Goal: Task Accomplishment & Management: Manage account settings

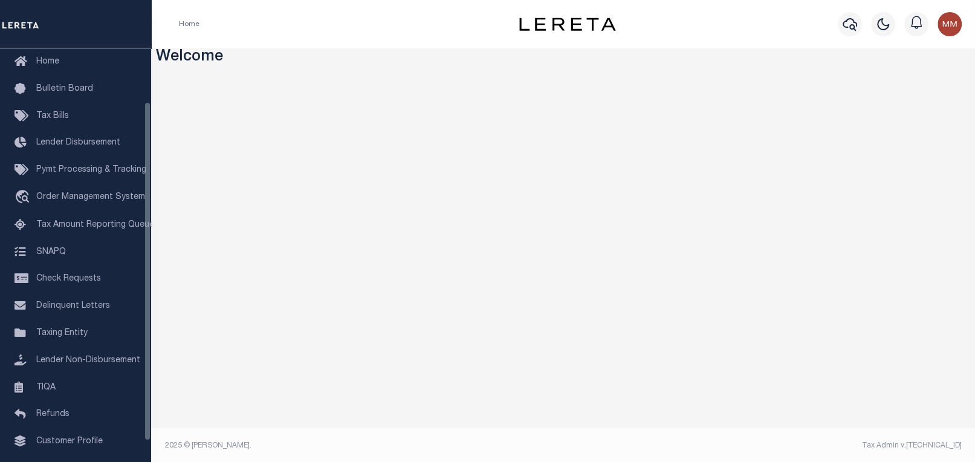
scroll to position [90, 0]
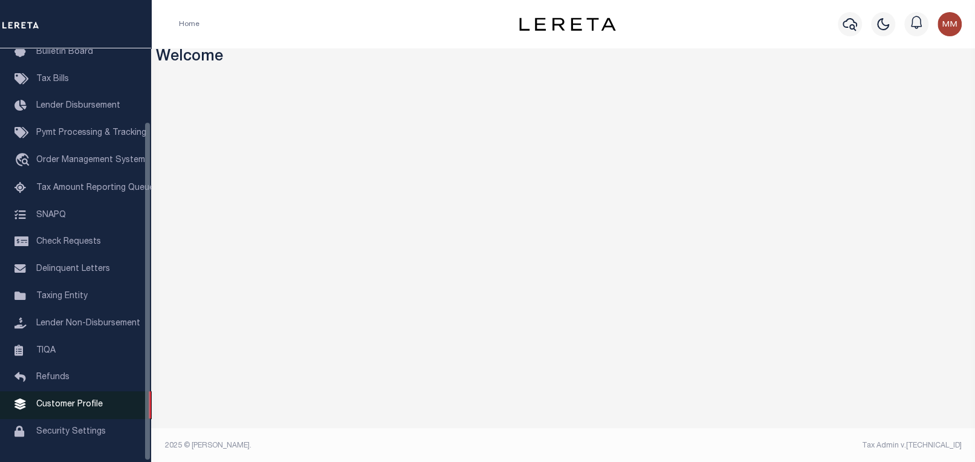
click at [68, 400] on span "Customer Profile" at bounding box center [69, 404] width 66 height 8
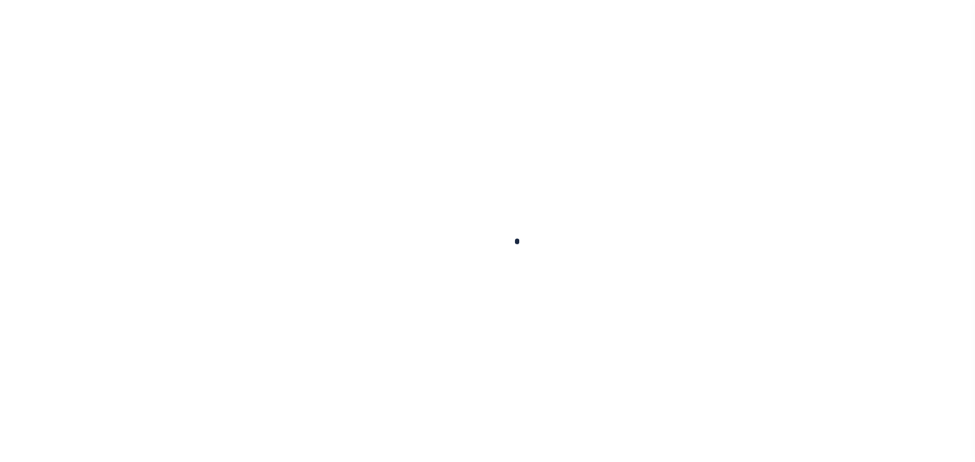
scroll to position [90, 0]
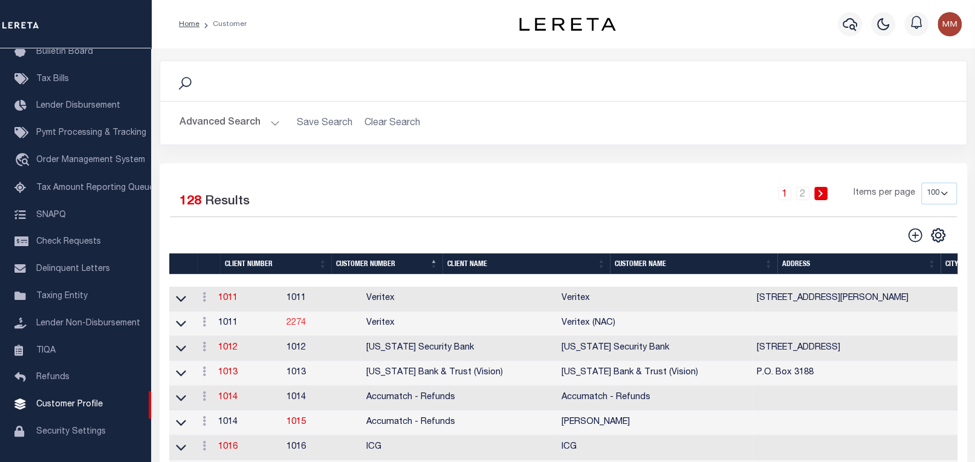
click at [306, 318] on link "2274" at bounding box center [295, 322] width 19 height 8
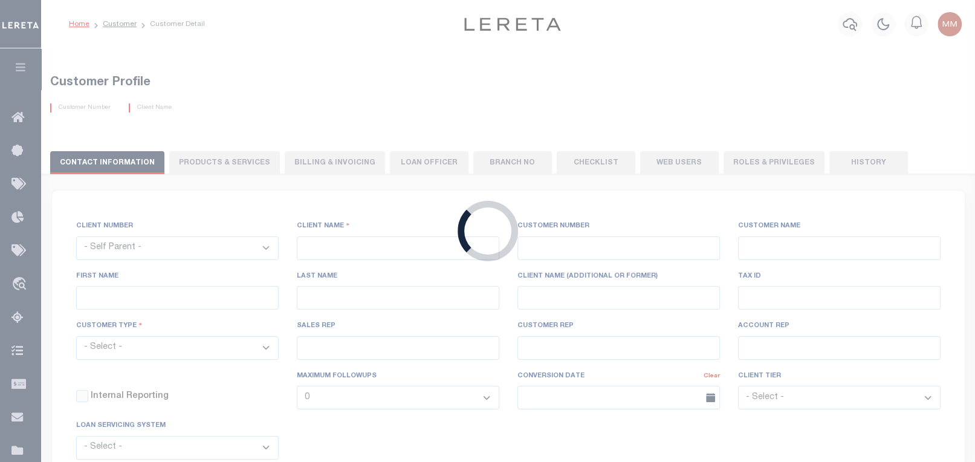
select select "1011"
type input "Veritex"
type input "2274"
type input "Veritex (NAC)"
type input "[PERSON_NAME]"
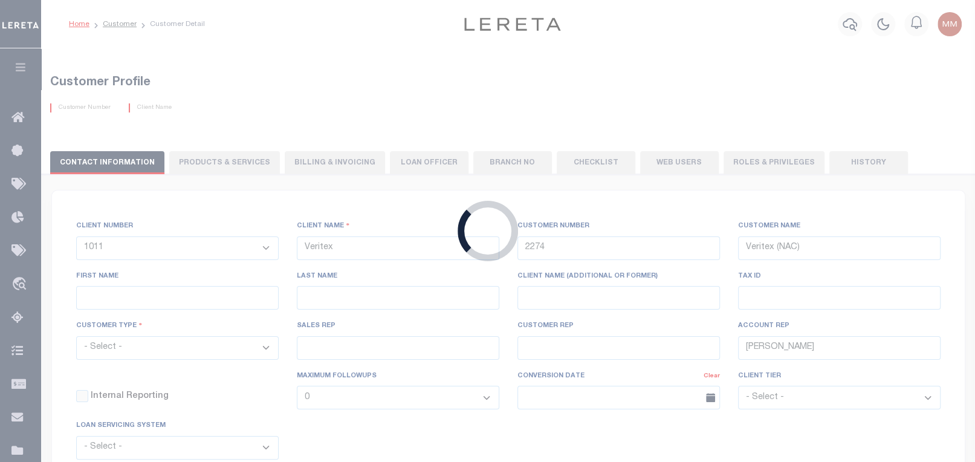
checkbox input "false"
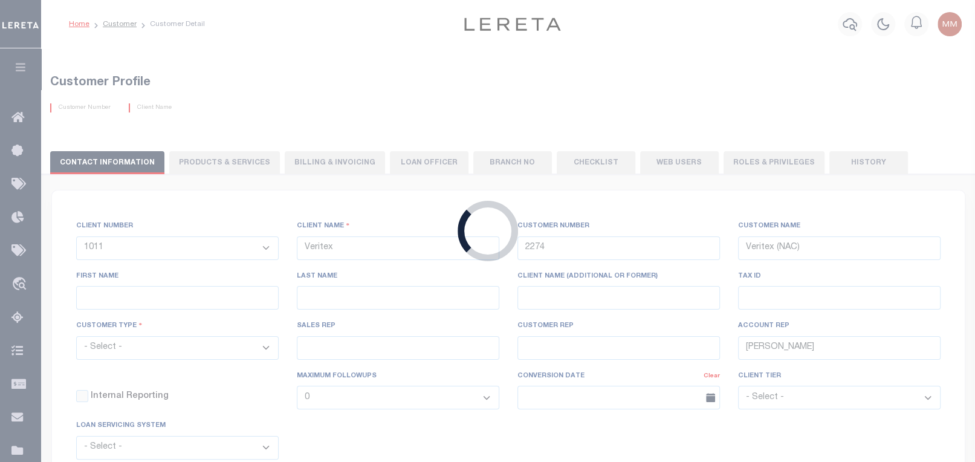
checkbox input "false"
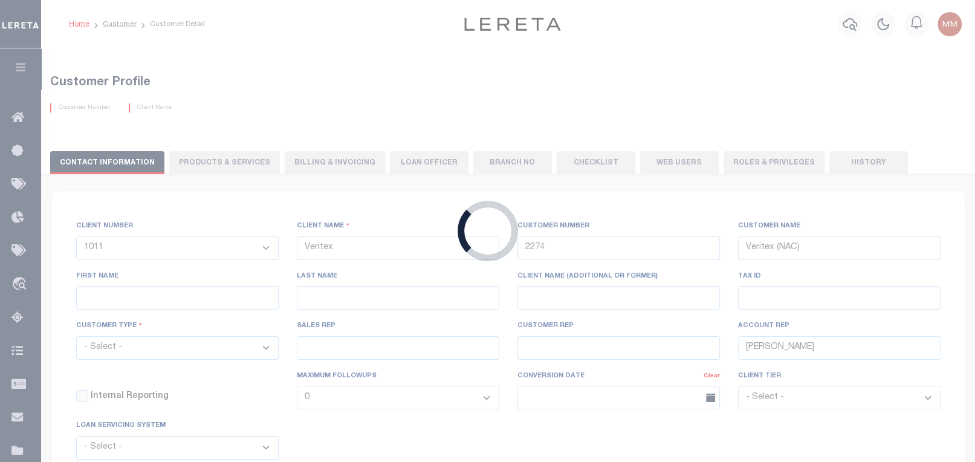
checkbox input "false"
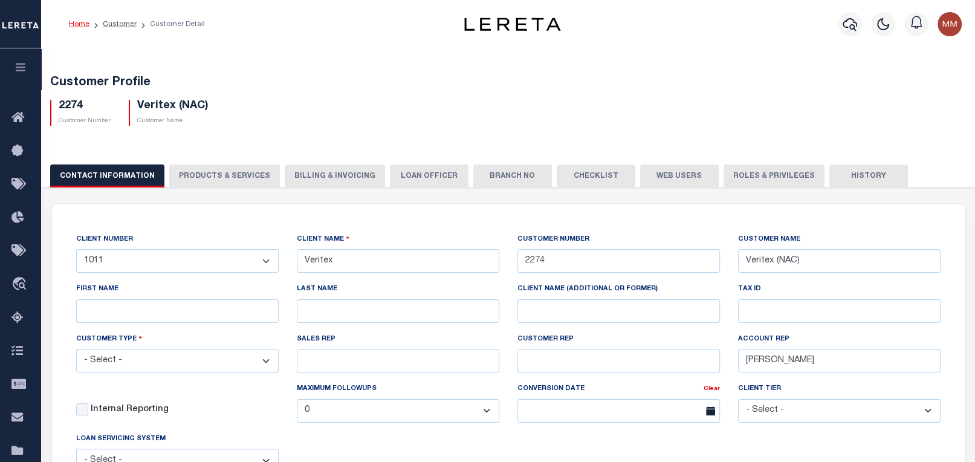
click at [566, 164] on button "Checklist" at bounding box center [596, 175] width 79 height 23
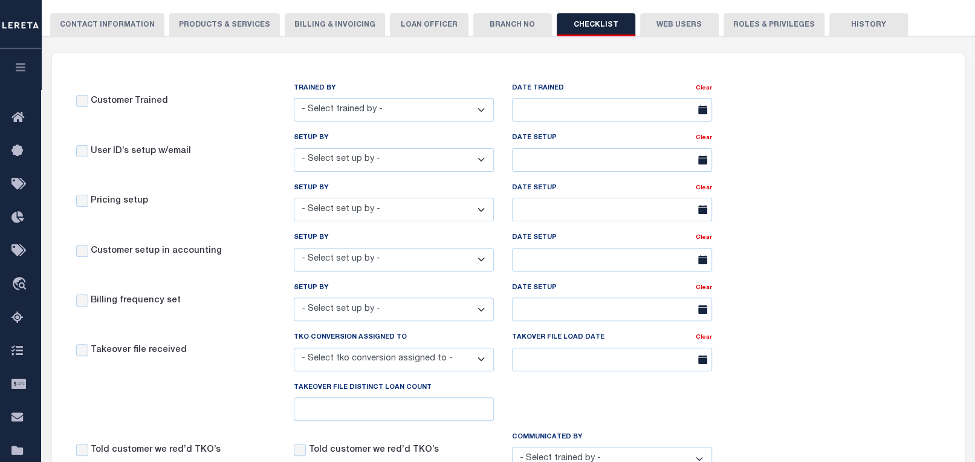
scroll to position [164, 0]
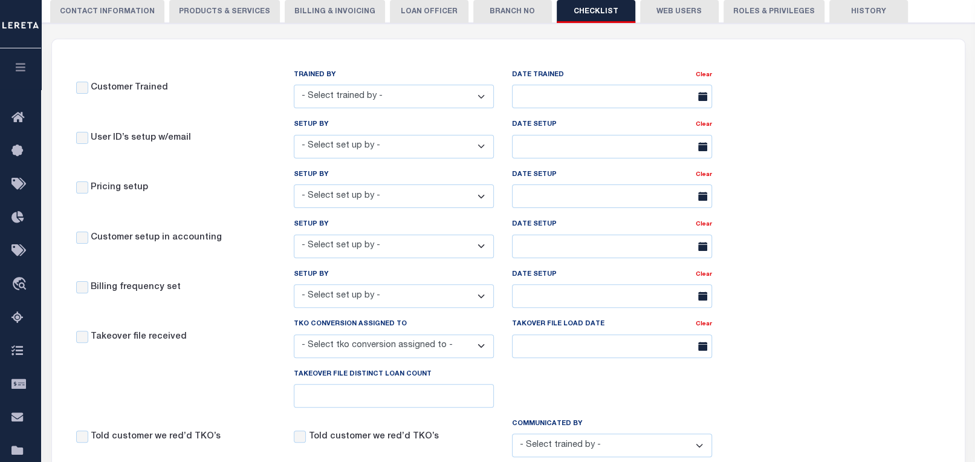
drag, startPoint x: 557, startPoint y: 5, endPoint x: 584, endPoint y: 72, distance: 72.0
click at [584, 72] on div "CONTACT INFORMATION PRODUCTS & SERVICES PRODUCTS & SERVICES Billing & Invoicing…" at bounding box center [508, 437] width 945 height 905
drag, startPoint x: 83, startPoint y: 71, endPoint x: 456, endPoint y: 65, distance: 372.9
click at [456, 68] on div "Customer Trained TRAINED BY - Select trained by - [PERSON_NAME] [PERSON_NAME] […" at bounding box center [394, 93] width 654 height 50
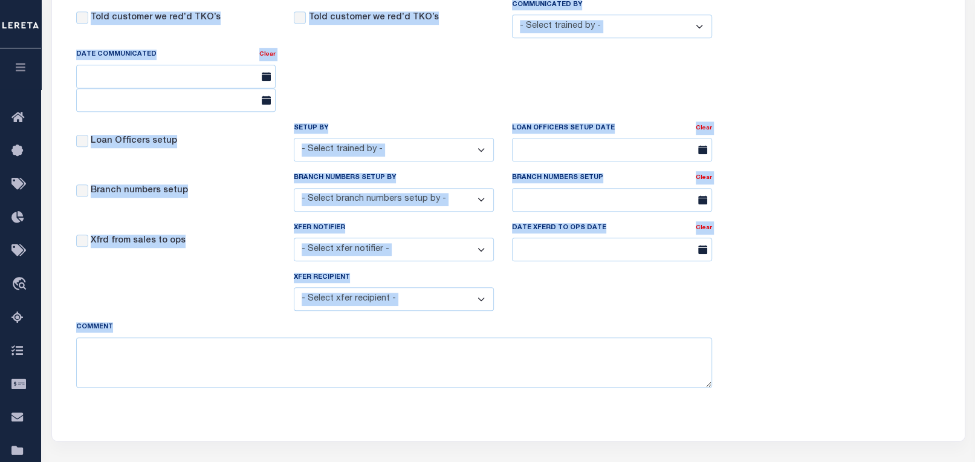
scroll to position [653, 0]
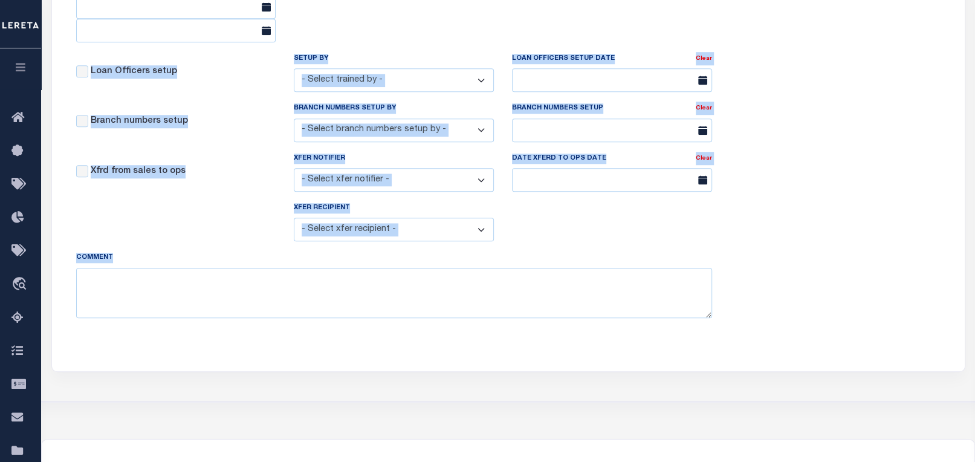
drag, startPoint x: 88, startPoint y: 71, endPoint x: 623, endPoint y: 390, distance: 622.4
copy div "Customer Trained TRAINED BY - Select trained by - [PERSON_NAME] [PERSON_NAME] […"
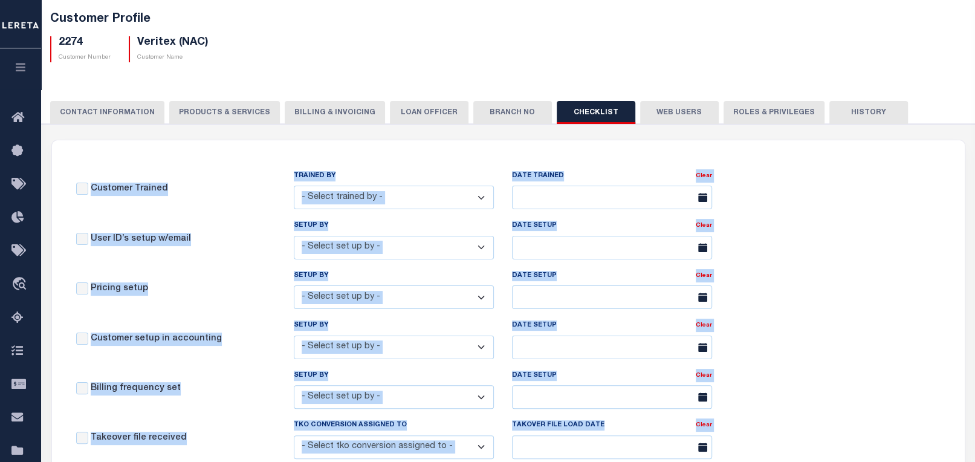
scroll to position [0, 0]
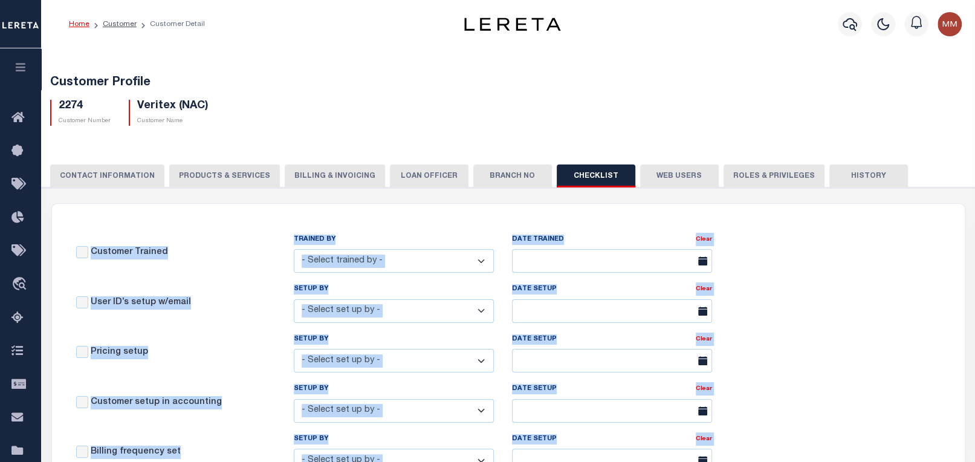
click at [655, 169] on button "Web Users" at bounding box center [679, 175] width 79 height 23
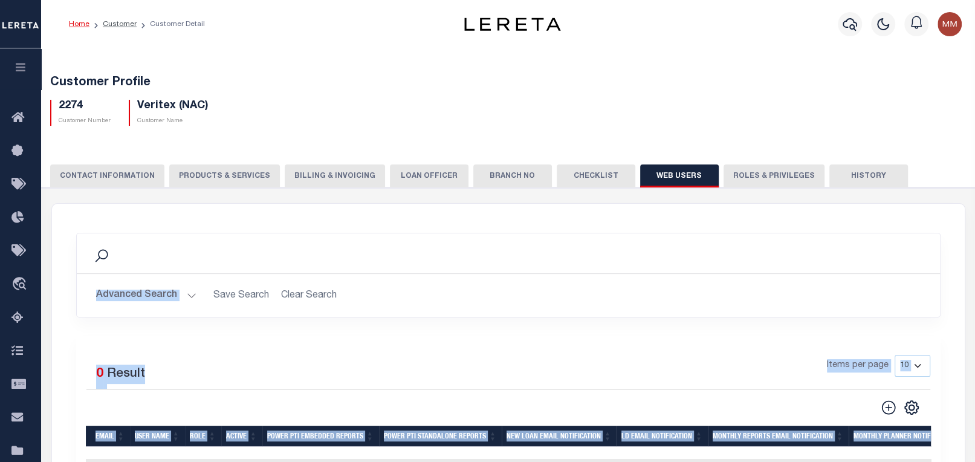
click at [764, 164] on button "Roles & Privileges" at bounding box center [773, 175] width 101 height 23
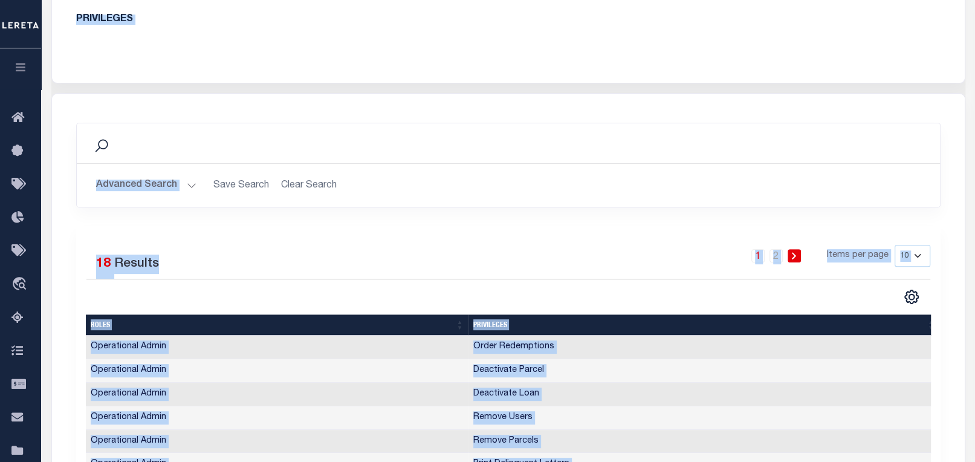
scroll to position [274, 0]
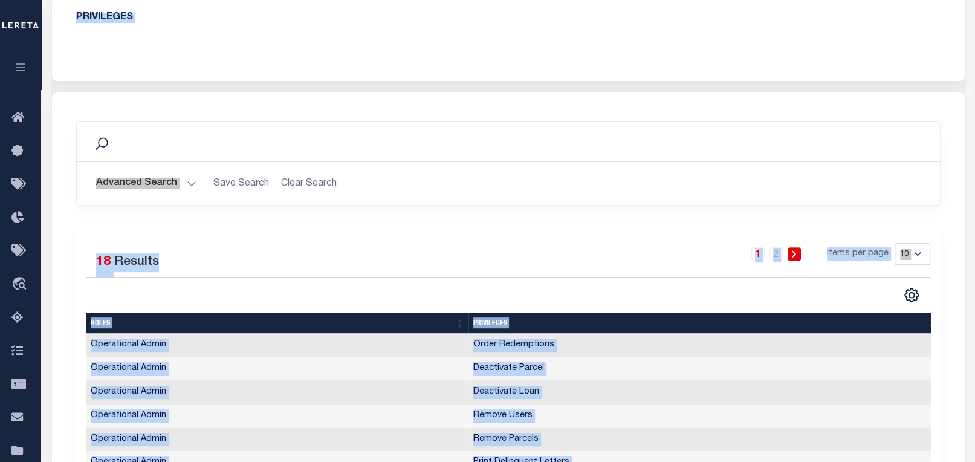
click at [953, 114] on div "Search Advanced Search Save Search Clear Search Is Is" at bounding box center [508, 349] width 912 height 515
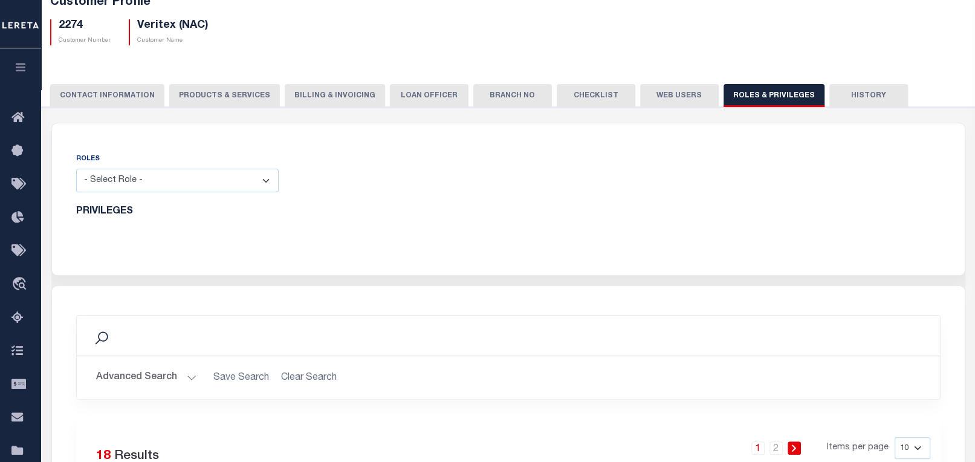
scroll to position [54, 0]
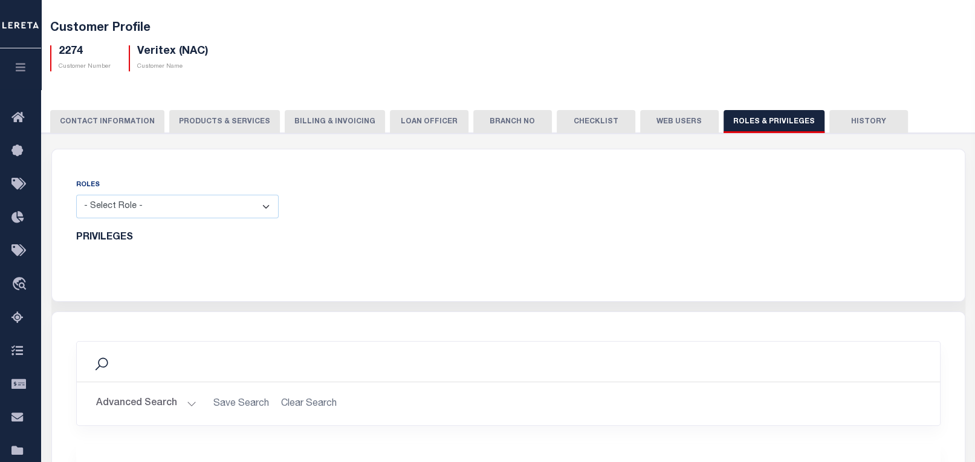
click at [103, 178] on div "ROLES - Select Role - Loan Officer Loan Servicer Operational Admin View Only" at bounding box center [177, 198] width 202 height 40
click at [103, 195] on select "- Select Role - Loan Officer Loan Servicer Operational Admin View Only" at bounding box center [177, 207] width 202 height 24
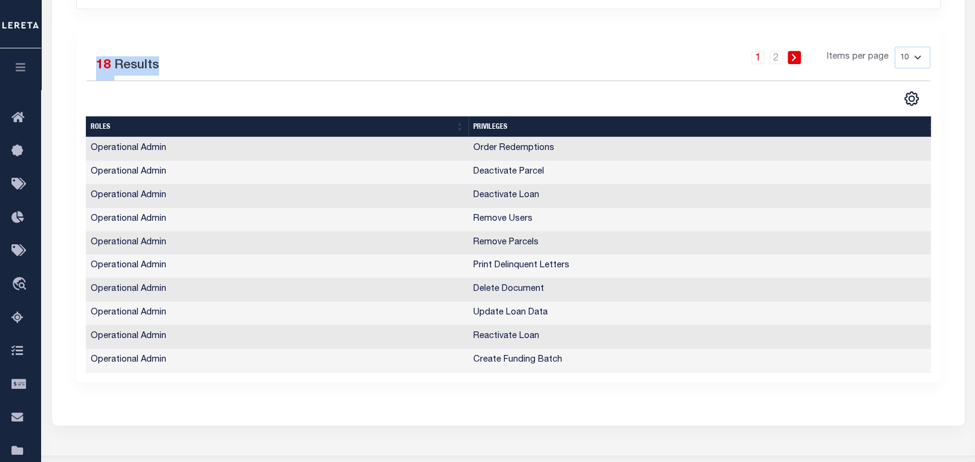
scroll to position [450, 0]
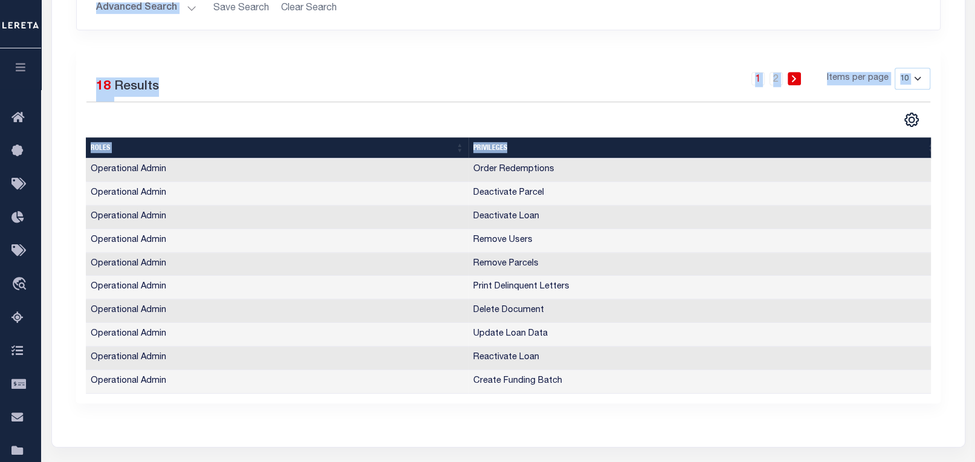
drag, startPoint x: 69, startPoint y: 171, endPoint x: 505, endPoint y: 105, distance: 440.6
click at [505, 105] on div "ROLES - Select Role - Loan Officer Loan Servicer Operational Admin View Only PR…" at bounding box center [508, 100] width 914 height 694
copy div "ROLES - Select Role - Loan Officer Loan Servicer Operational Admin View Only PR…"
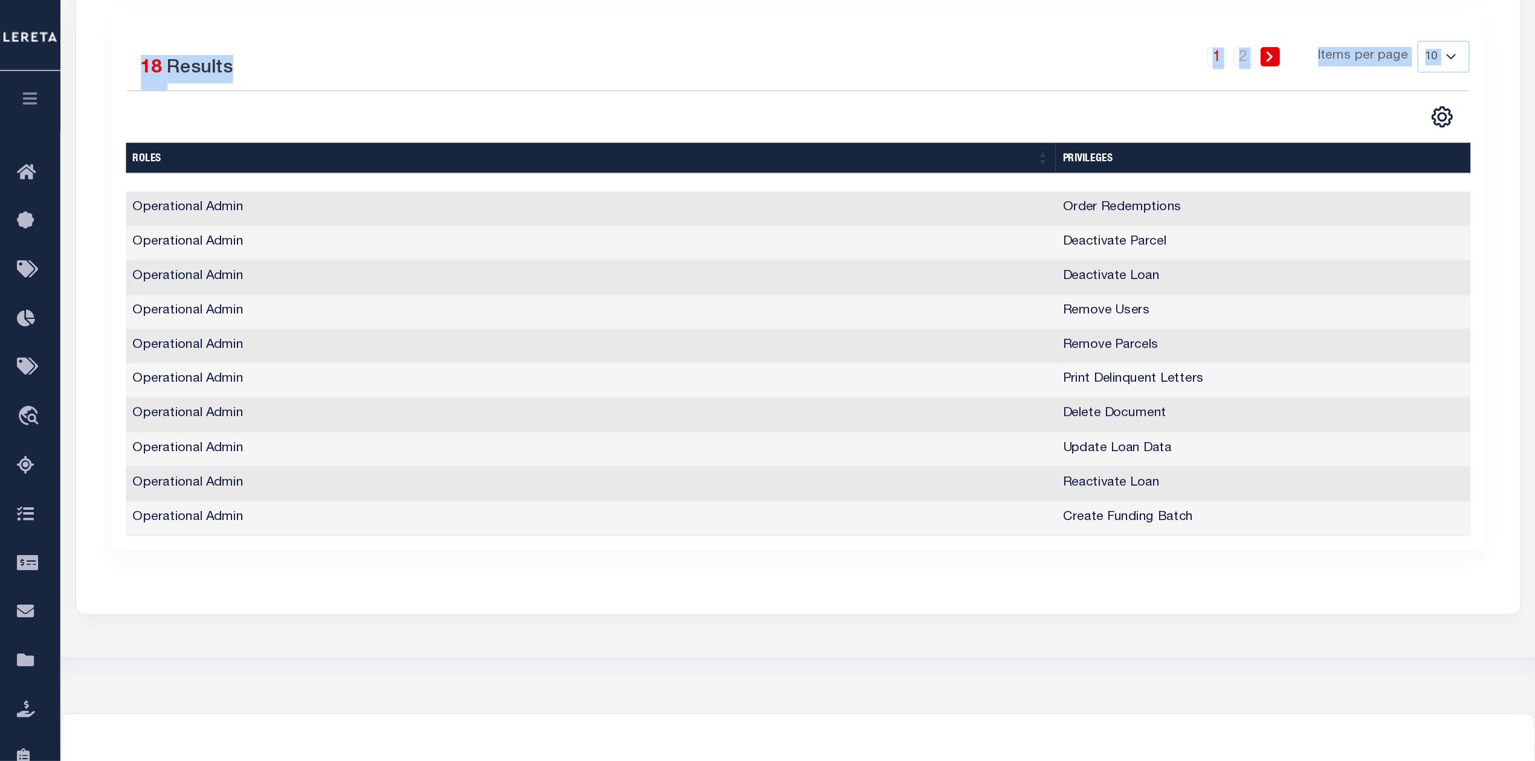
scroll to position [264, 0]
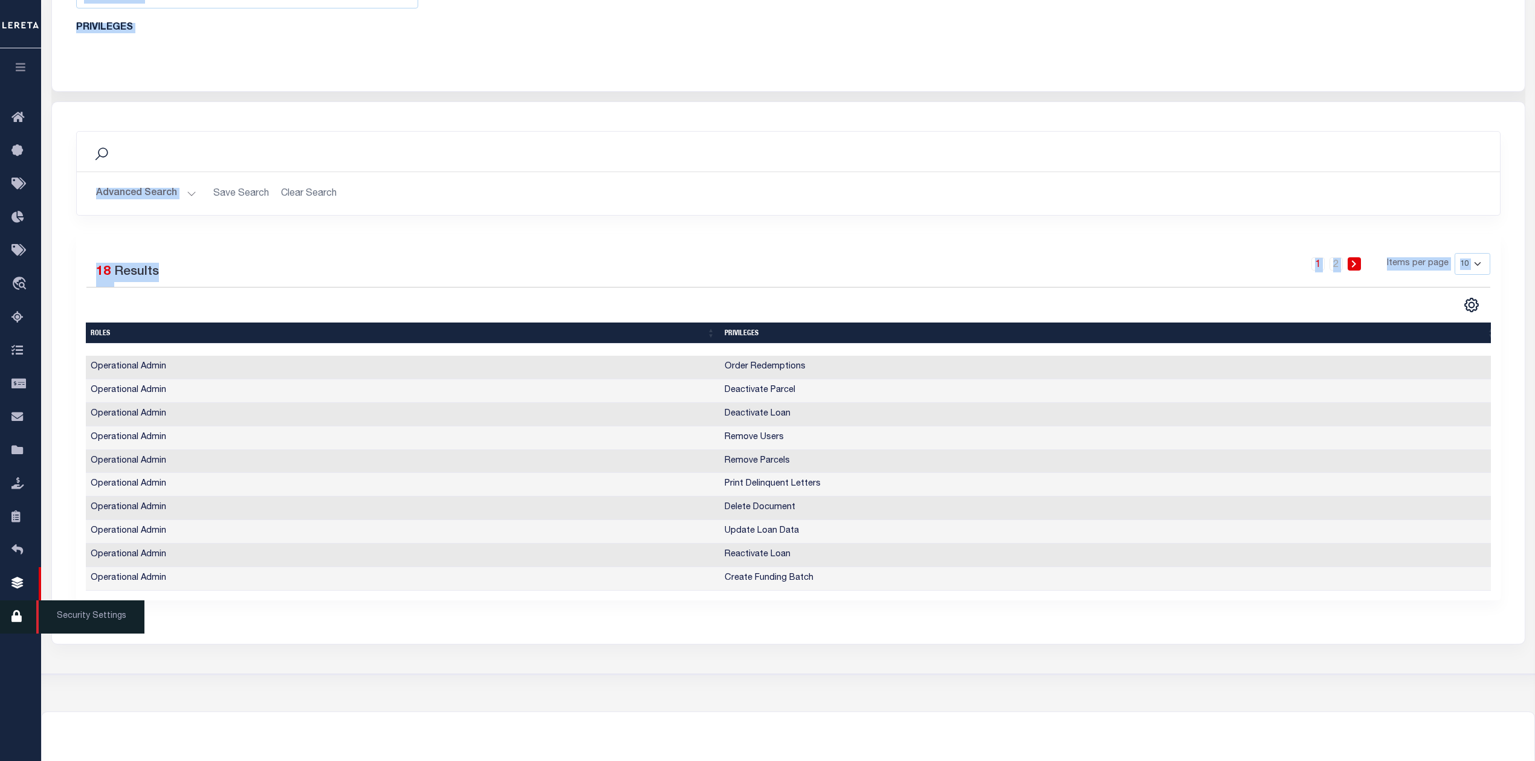
click at [16, 461] on link "Security Settings" at bounding box center [20, 617] width 41 height 33
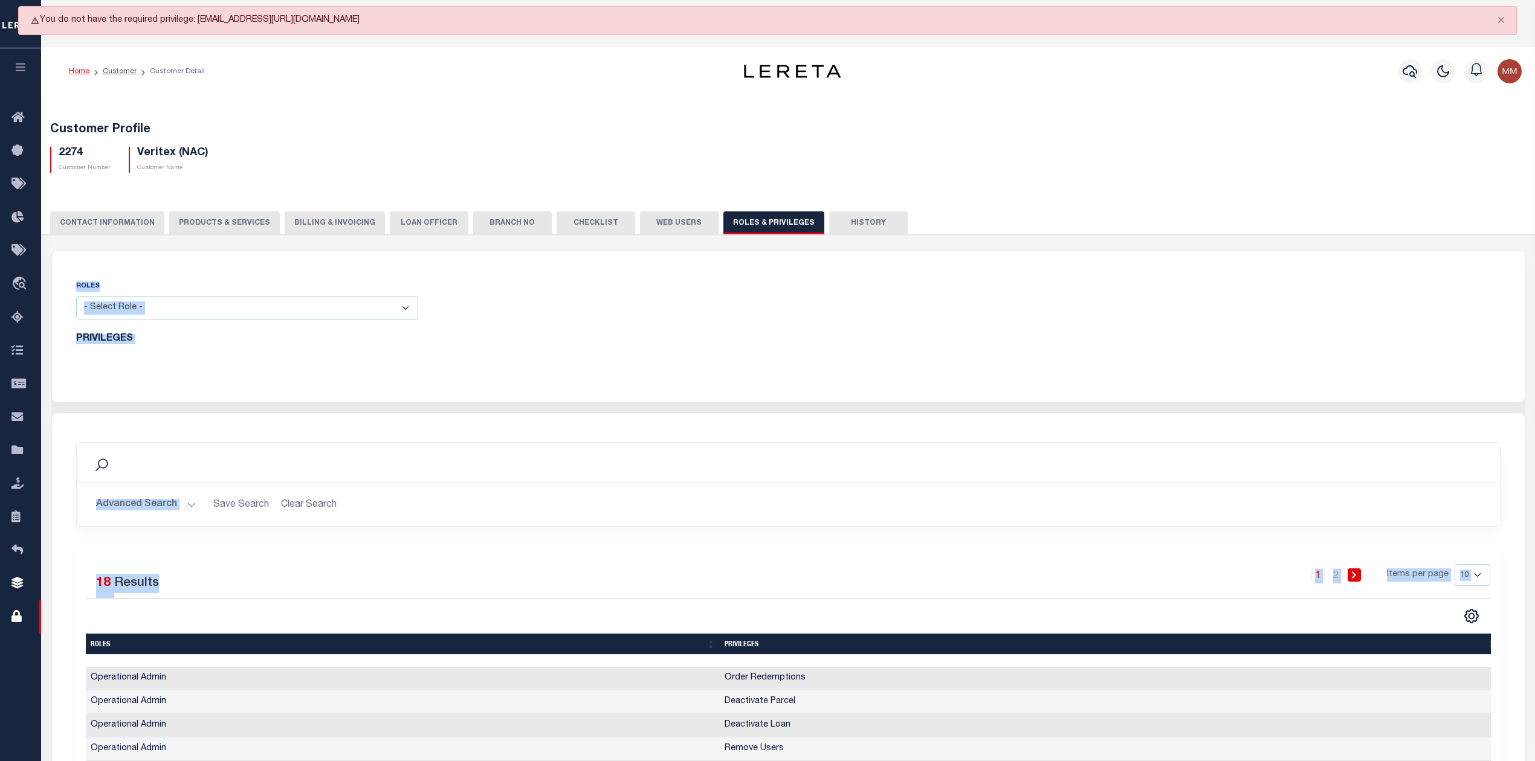
scroll to position [0, 0]
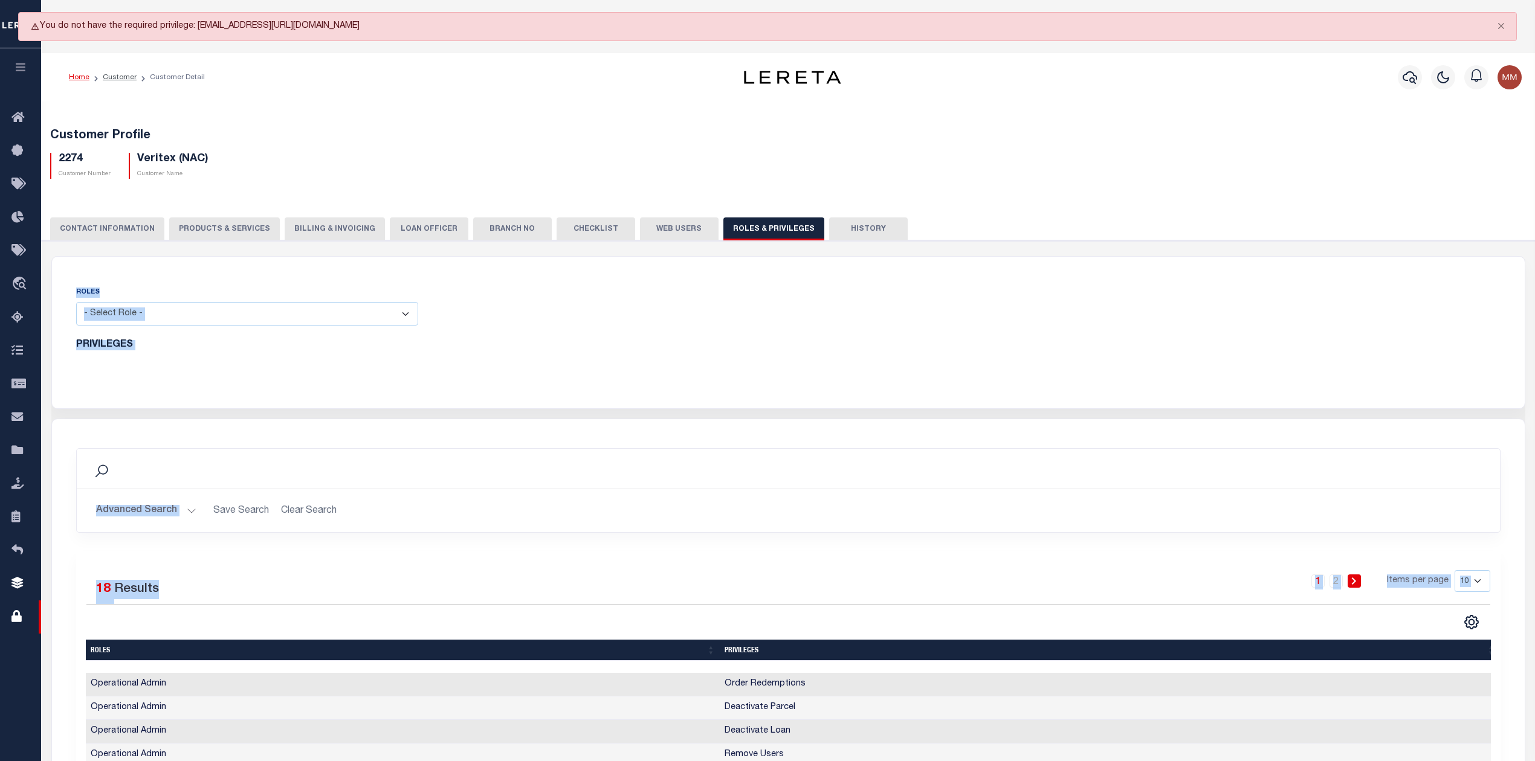
click at [530, 419] on div "Search Advanced Search Save Search Clear Search Is Is" at bounding box center [788, 682] width 1473 height 527
